Goal: Task Accomplishment & Management: Complete application form

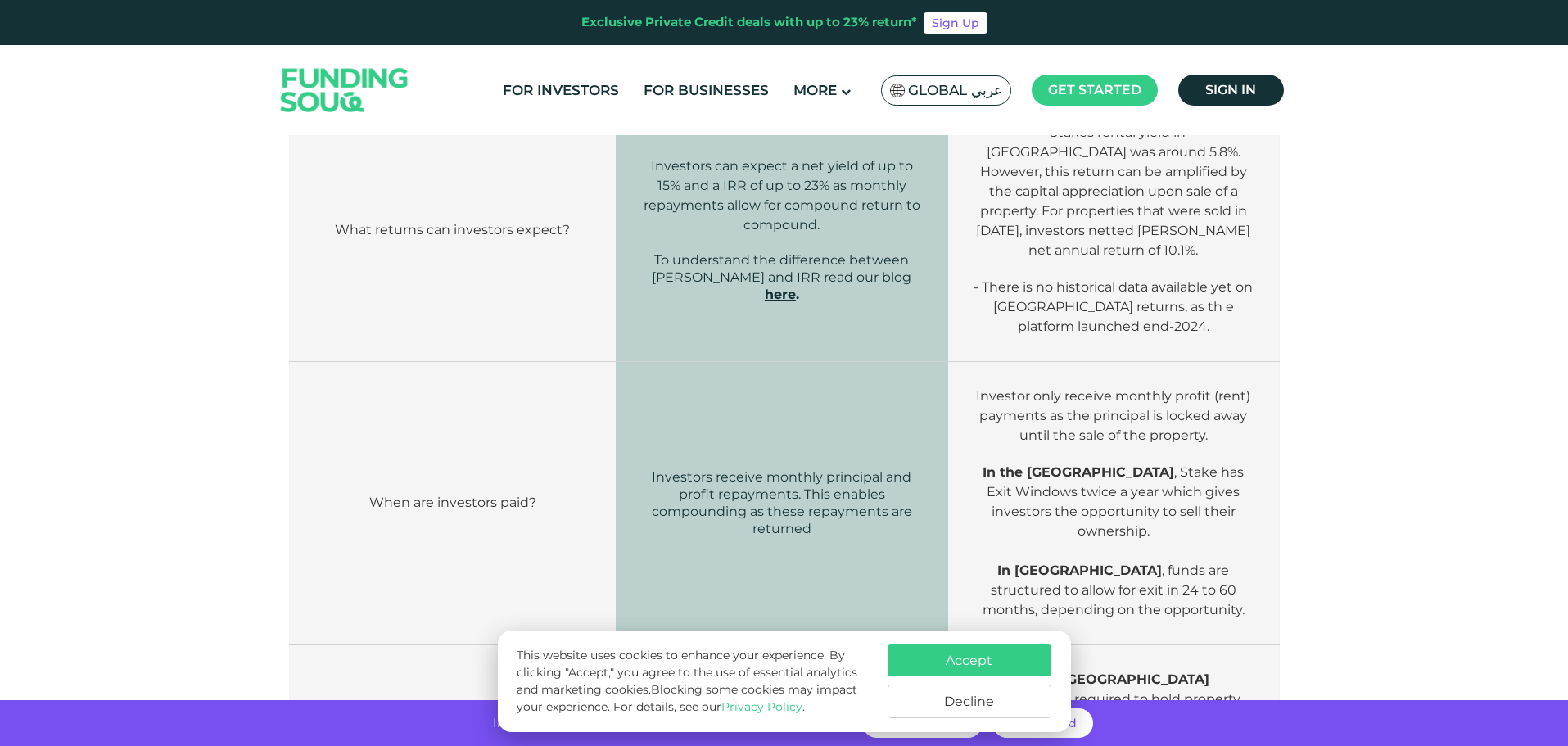
scroll to position [1474, 0]
click at [980, 658] on button "Accept" at bounding box center [970, 661] width 163 height 32
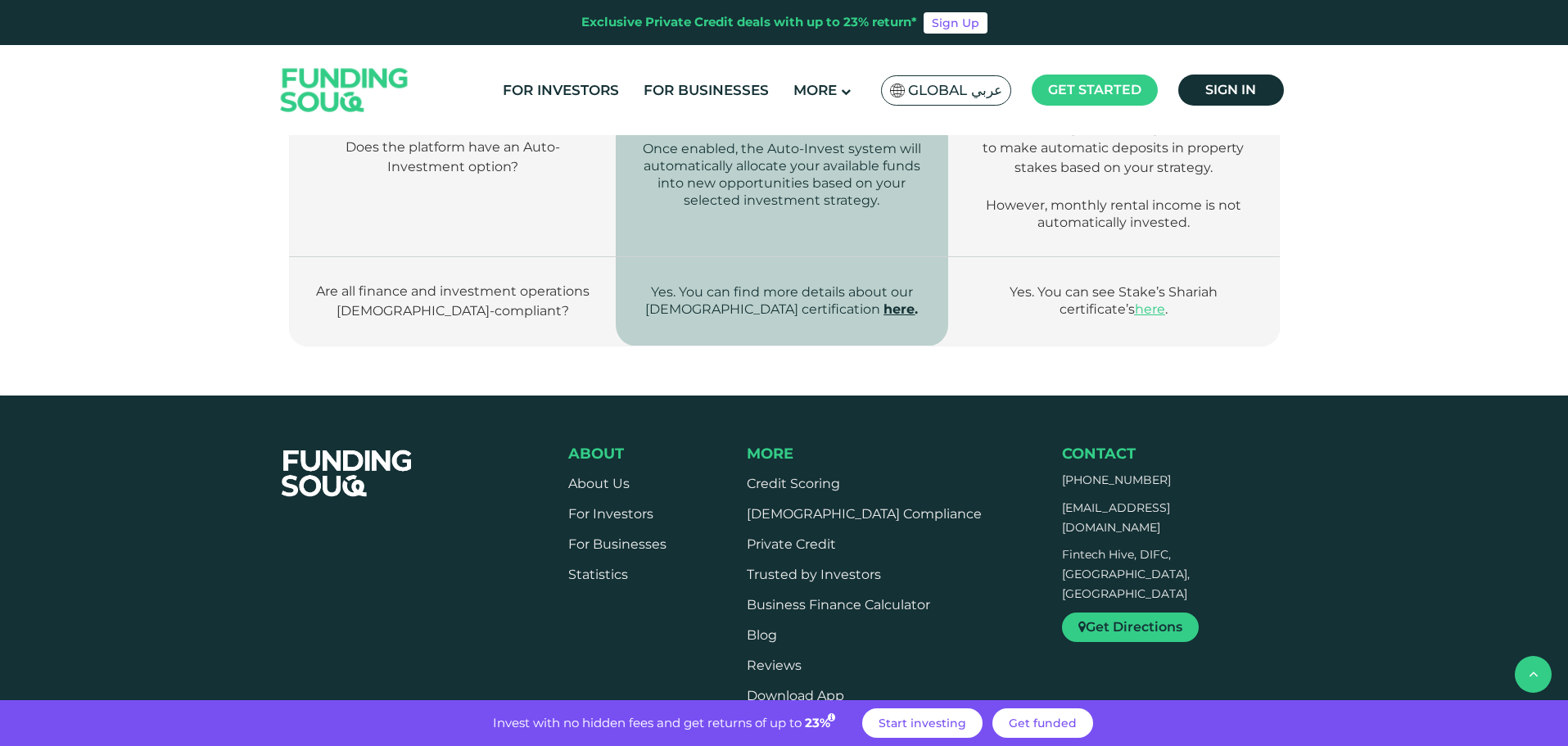
scroll to position [2703, 0]
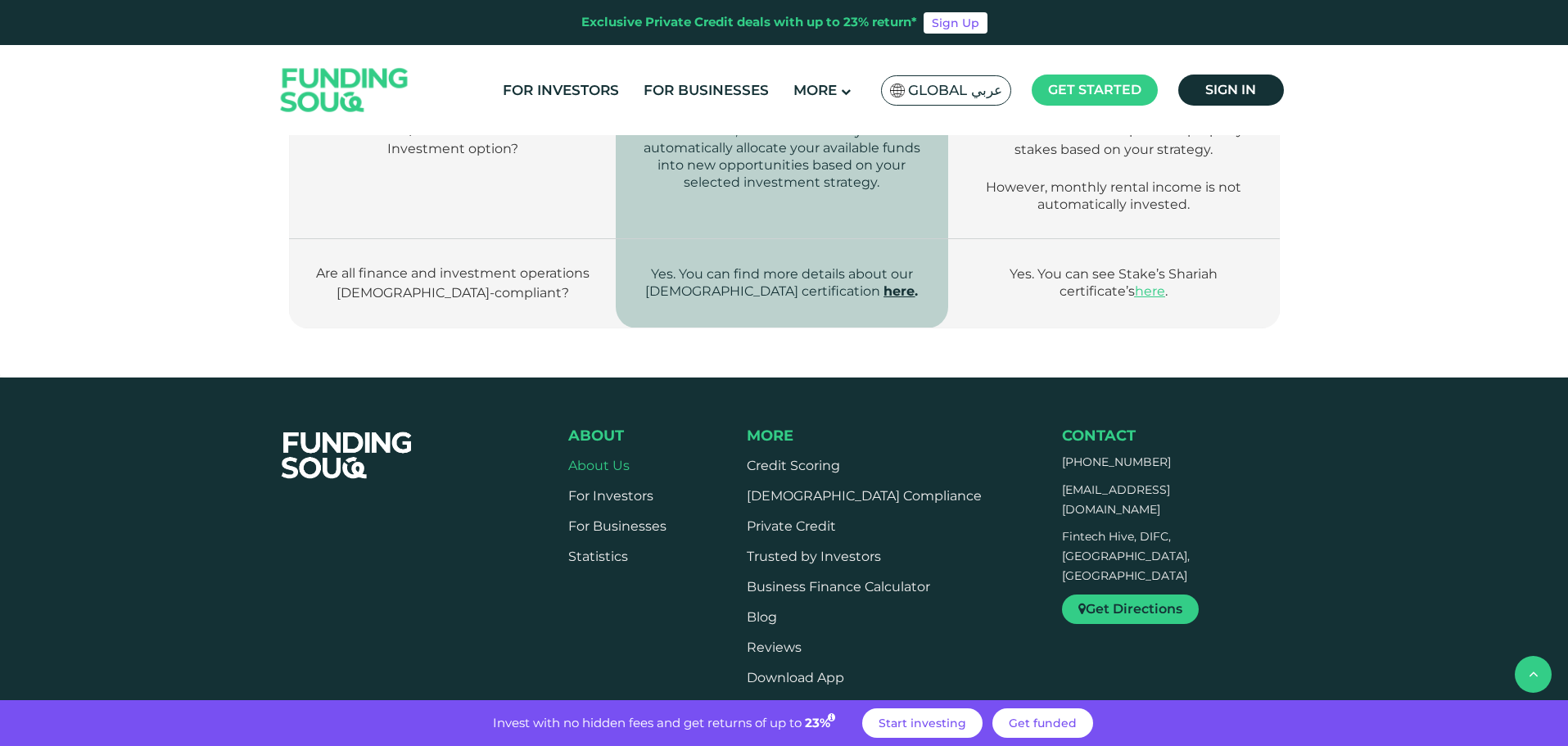
click at [607, 458] on link "About Us" at bounding box center [599, 466] width 61 height 15
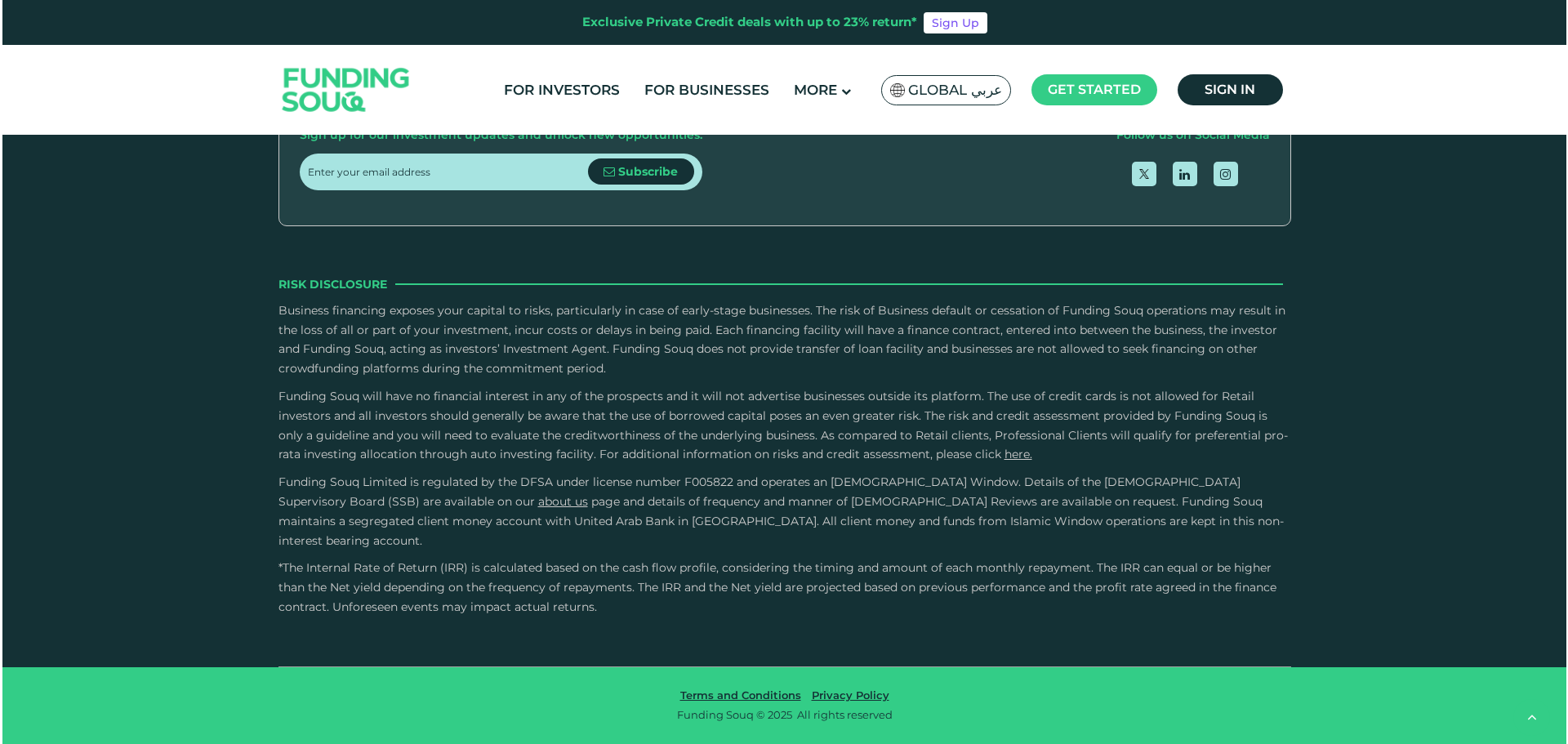
scroll to position [2859, 0]
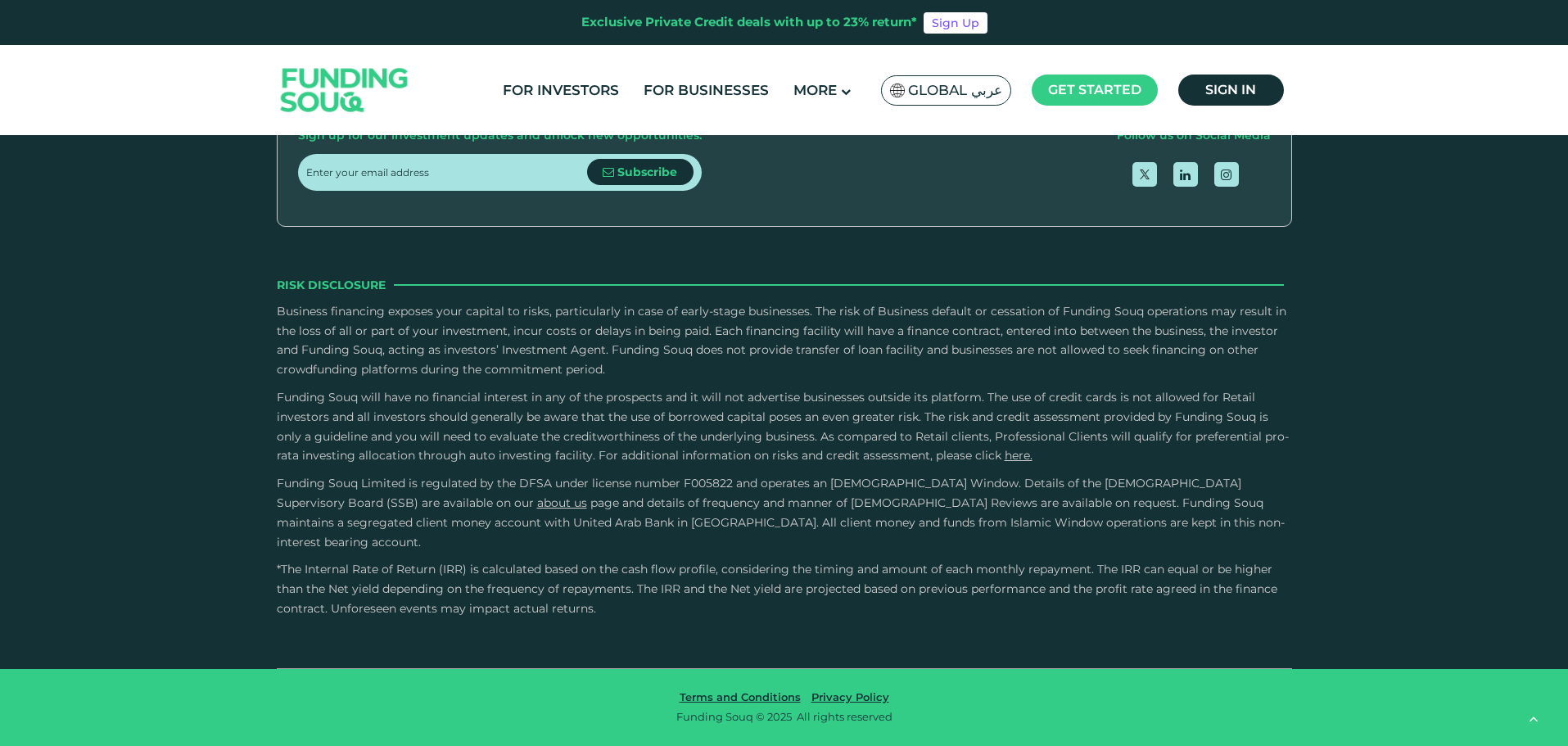
click at [929, 96] on span "Global عربي" at bounding box center [955, 90] width 94 height 19
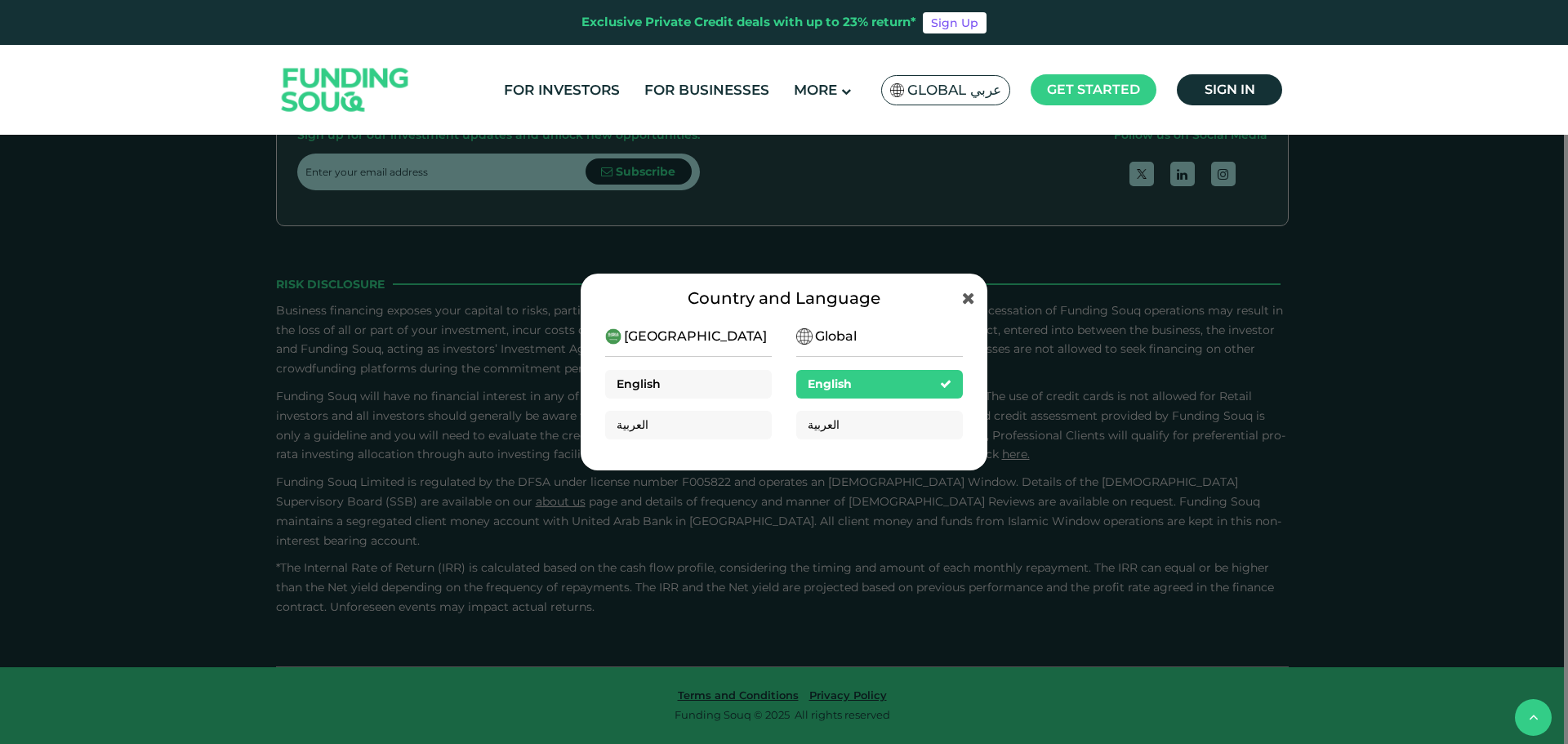
click at [643, 386] on span "English" at bounding box center [638, 383] width 44 height 14
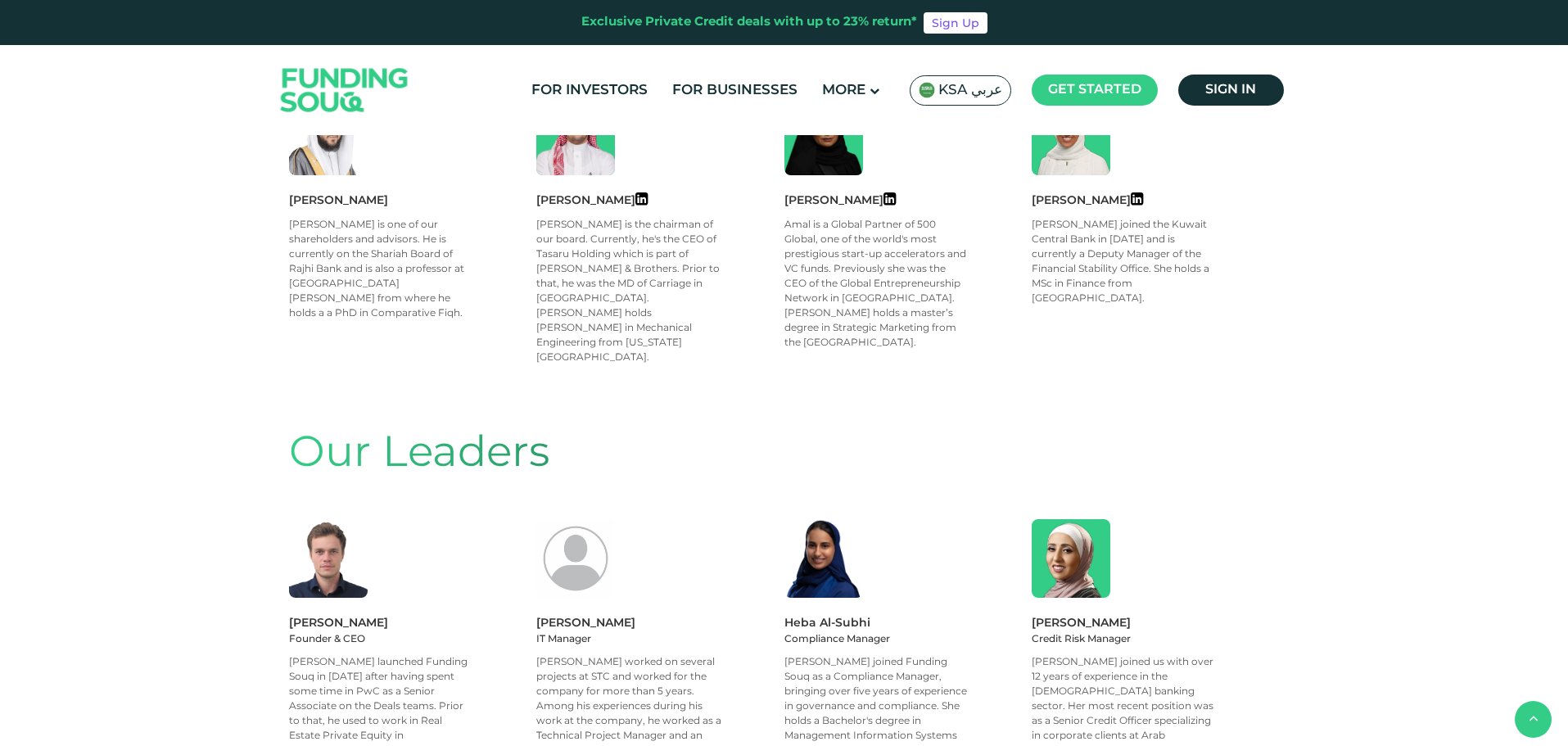
scroll to position [1064, 0]
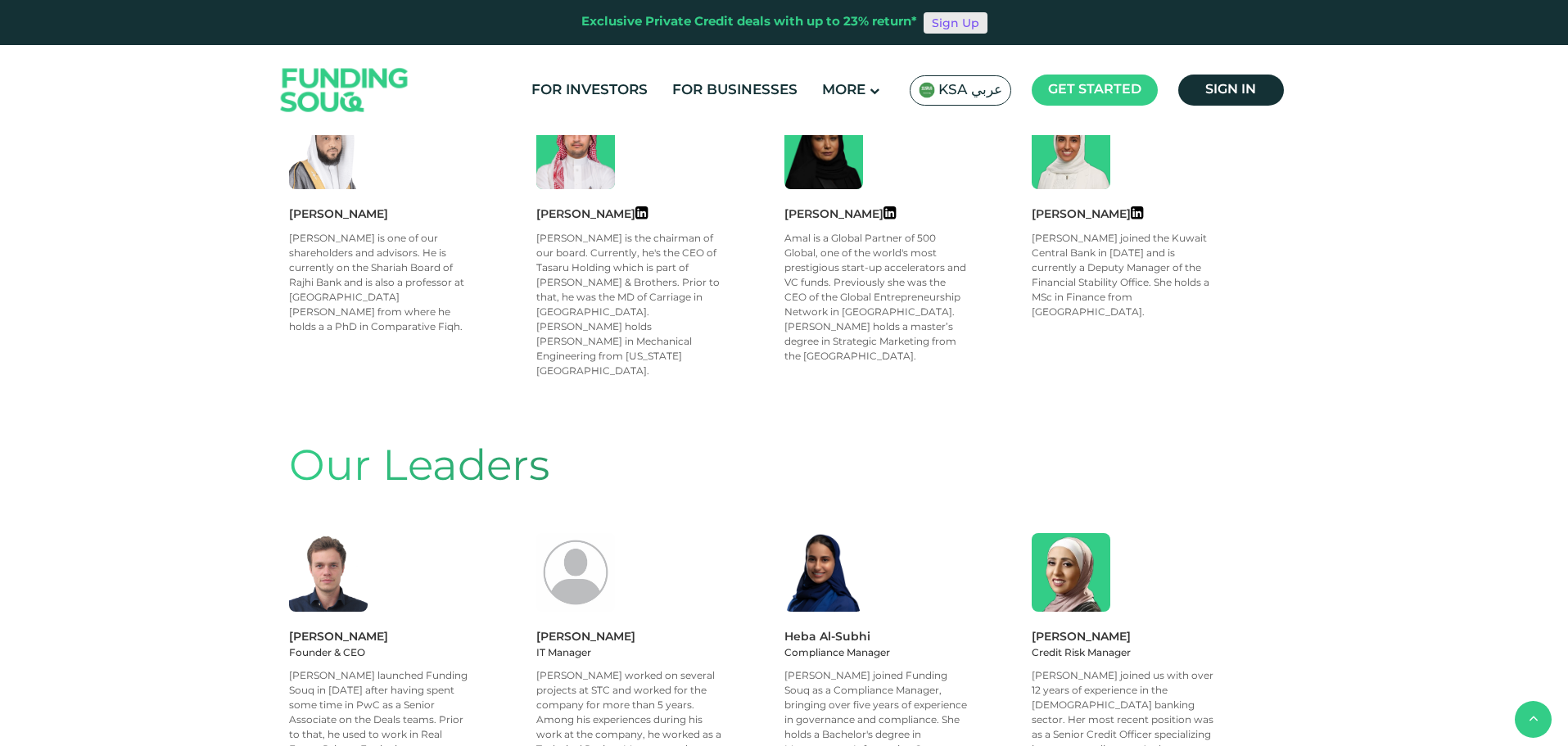
click at [950, 26] on link "Sign Up" at bounding box center [955, 22] width 64 height 21
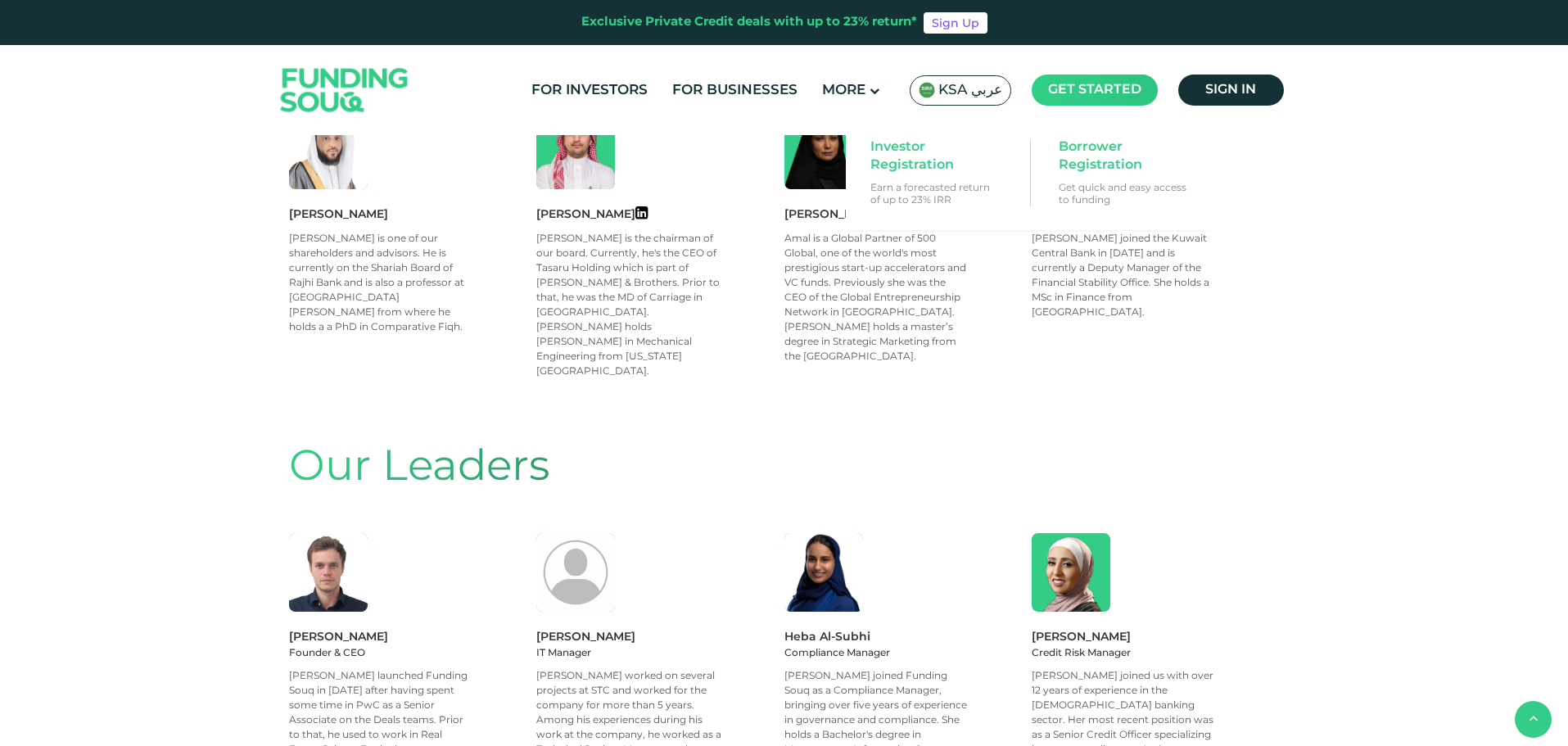
click at [1111, 91] on span "Get started" at bounding box center [1095, 89] width 94 height 12
click at [924, 160] on span "Investor Registration" at bounding box center [933, 157] width 126 height 36
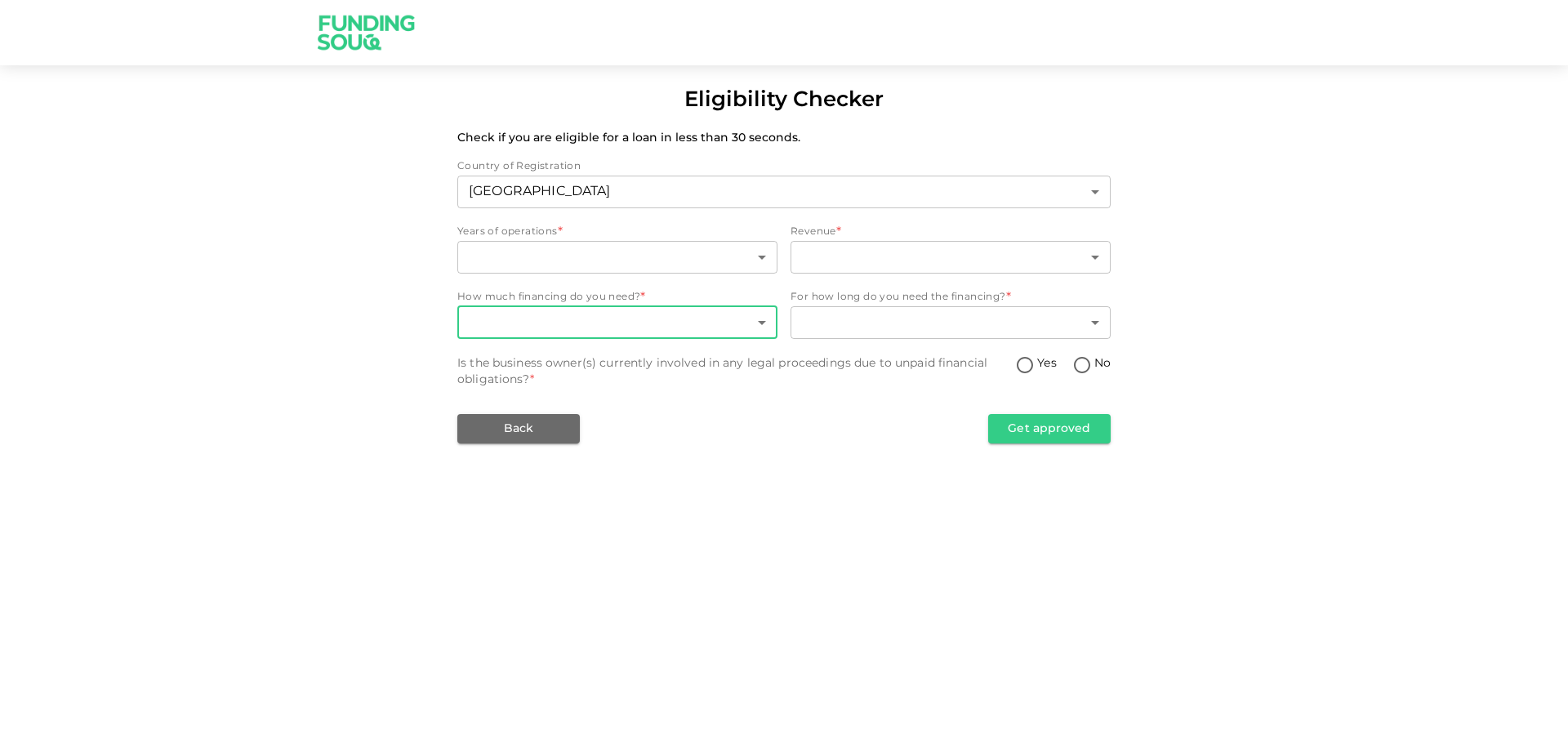
click at [763, 327] on body "Eligibility Checker Check if you are eligible for a loan in less than 30 second…" at bounding box center [784, 372] width 1568 height 744
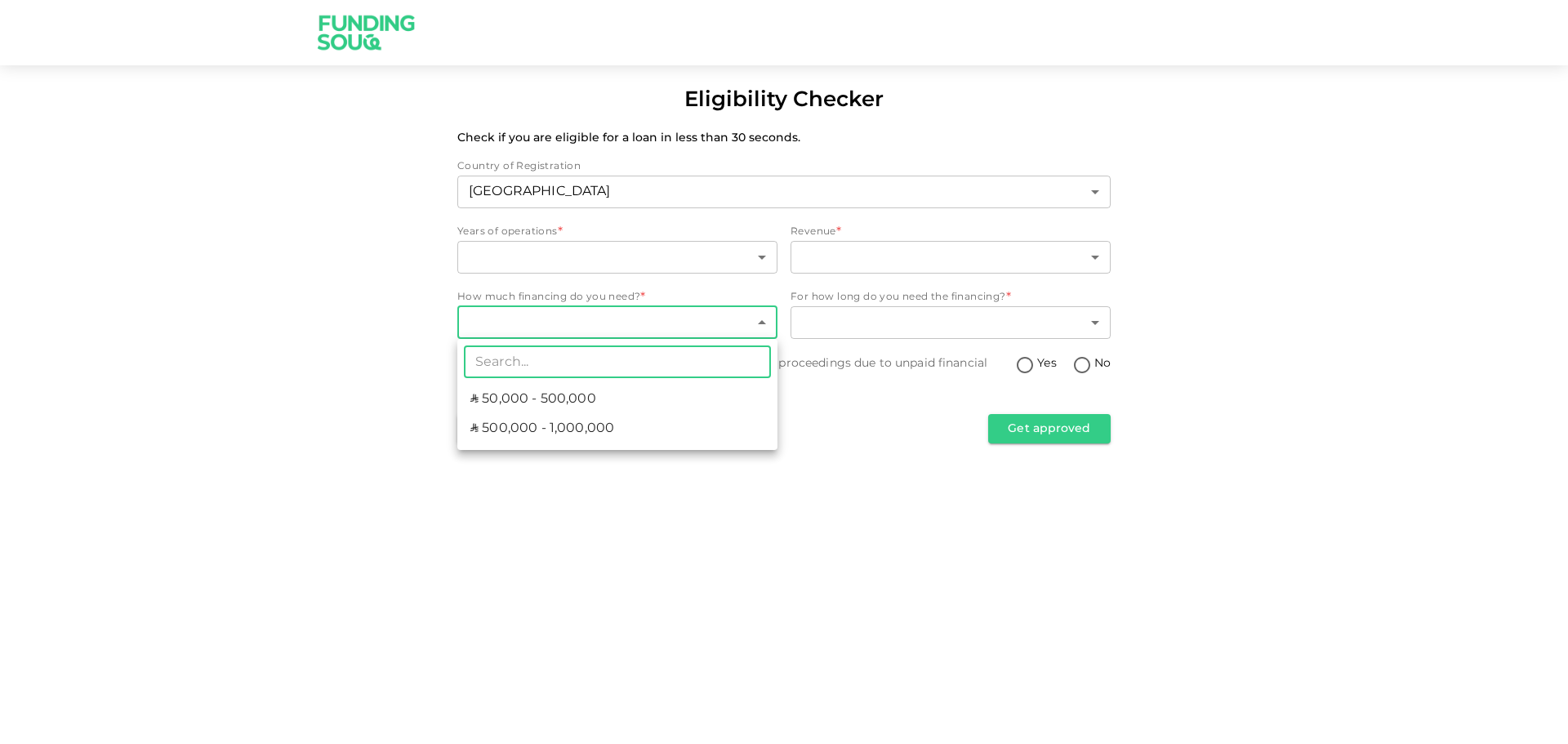
click at [861, 320] on div at bounding box center [784, 372] width 1568 height 744
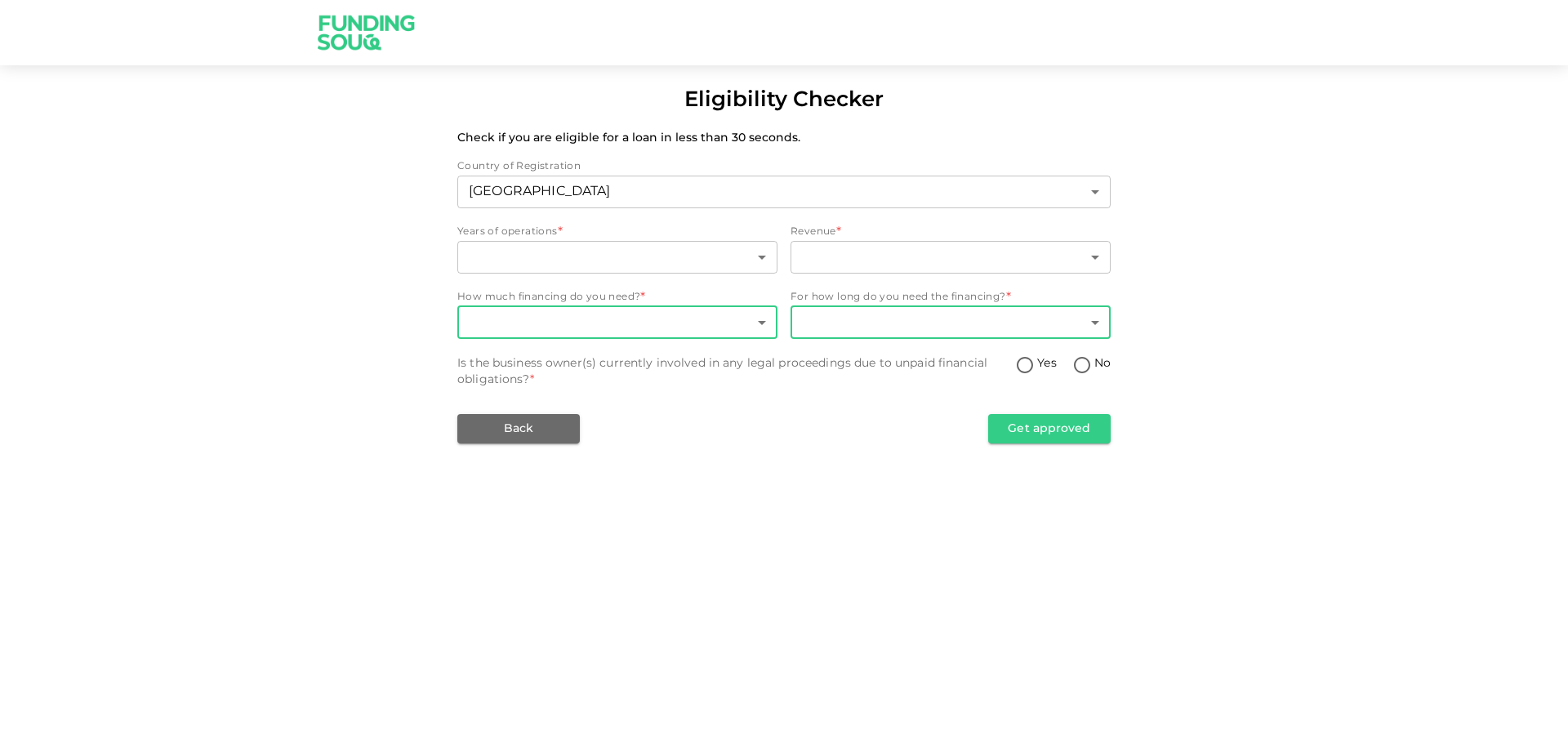
click at [1096, 323] on body "Eligibility Checker Check if you are eligible for a loan in less than 30 second…" at bounding box center [784, 372] width 1568 height 744
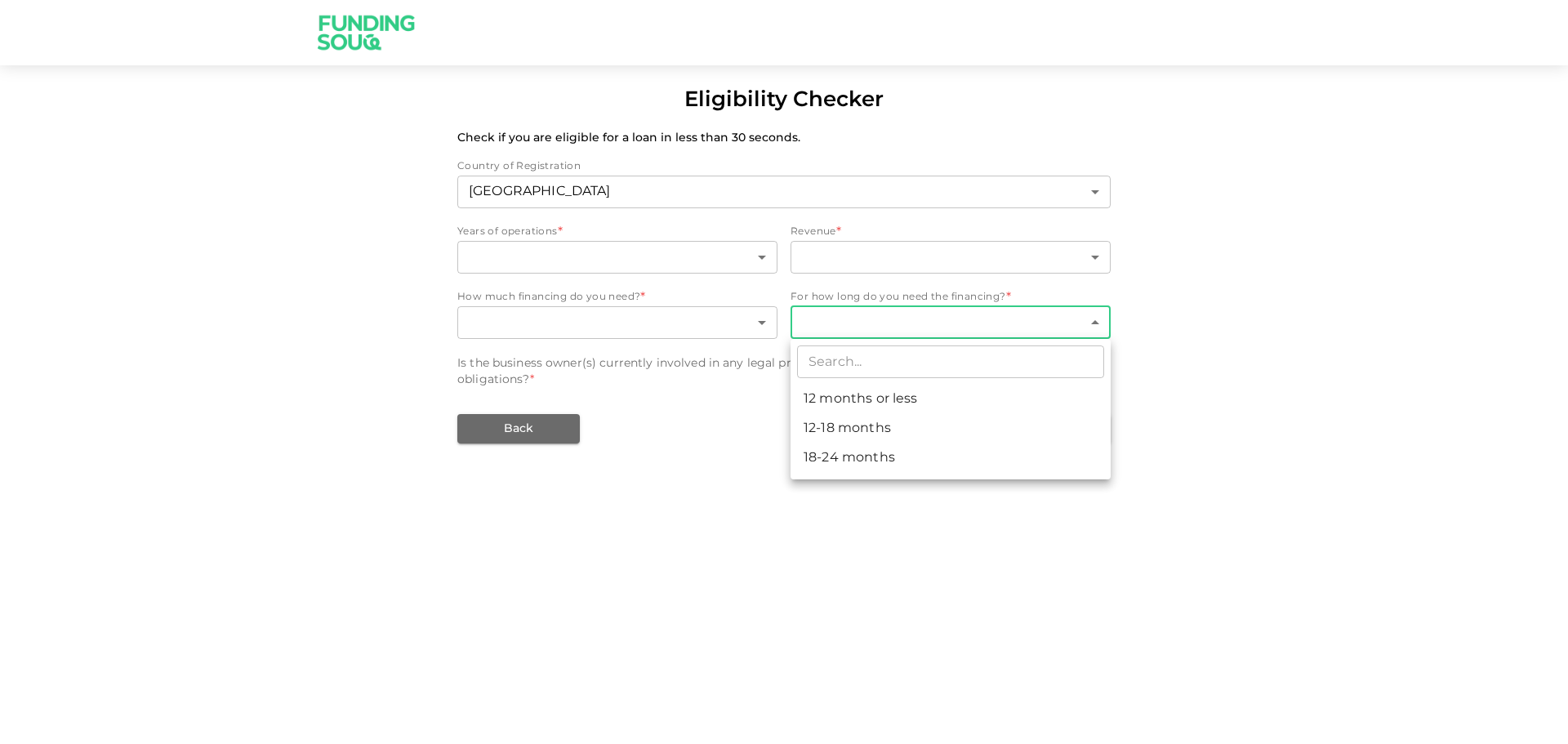
click at [710, 454] on div at bounding box center [784, 372] width 1568 height 744
